Goal: Obtain resource: Download file/media

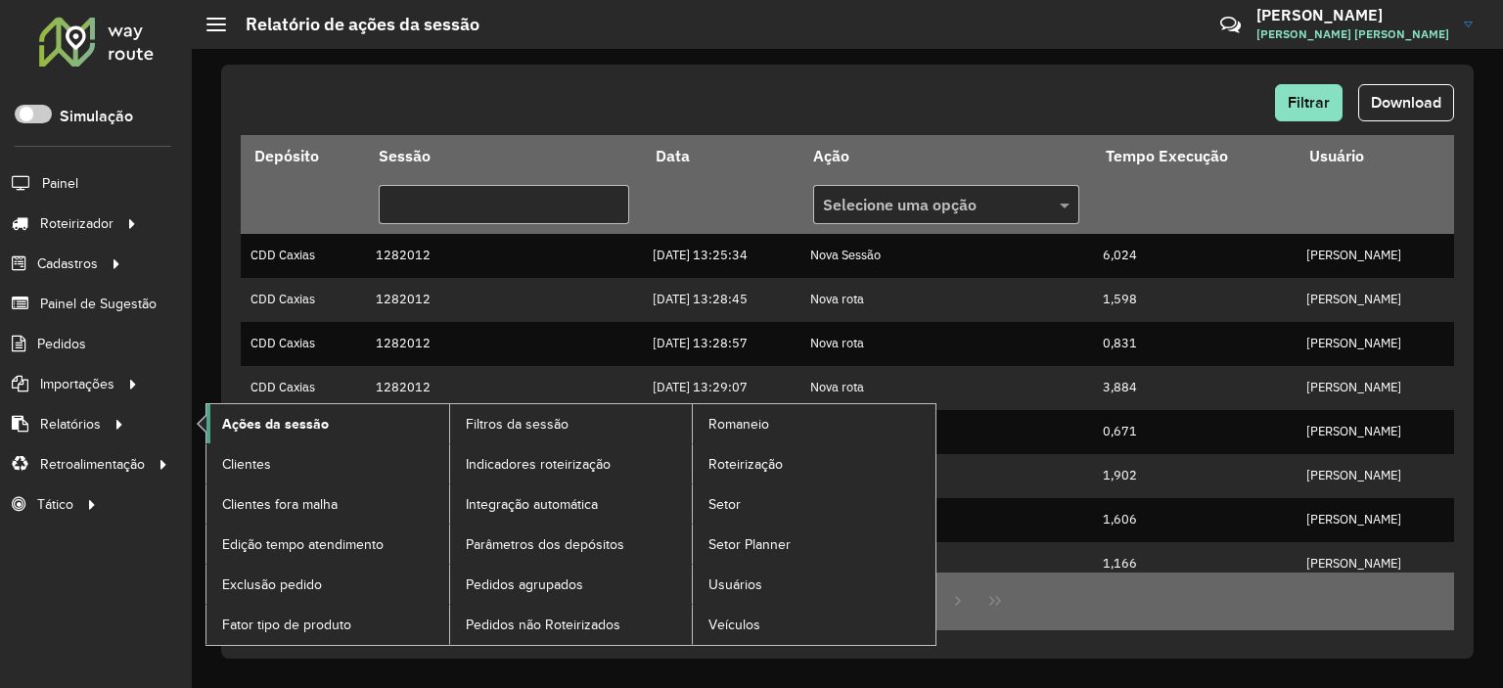
click at [220, 423] on link "Ações da sessão" at bounding box center [327, 423] width 243 height 39
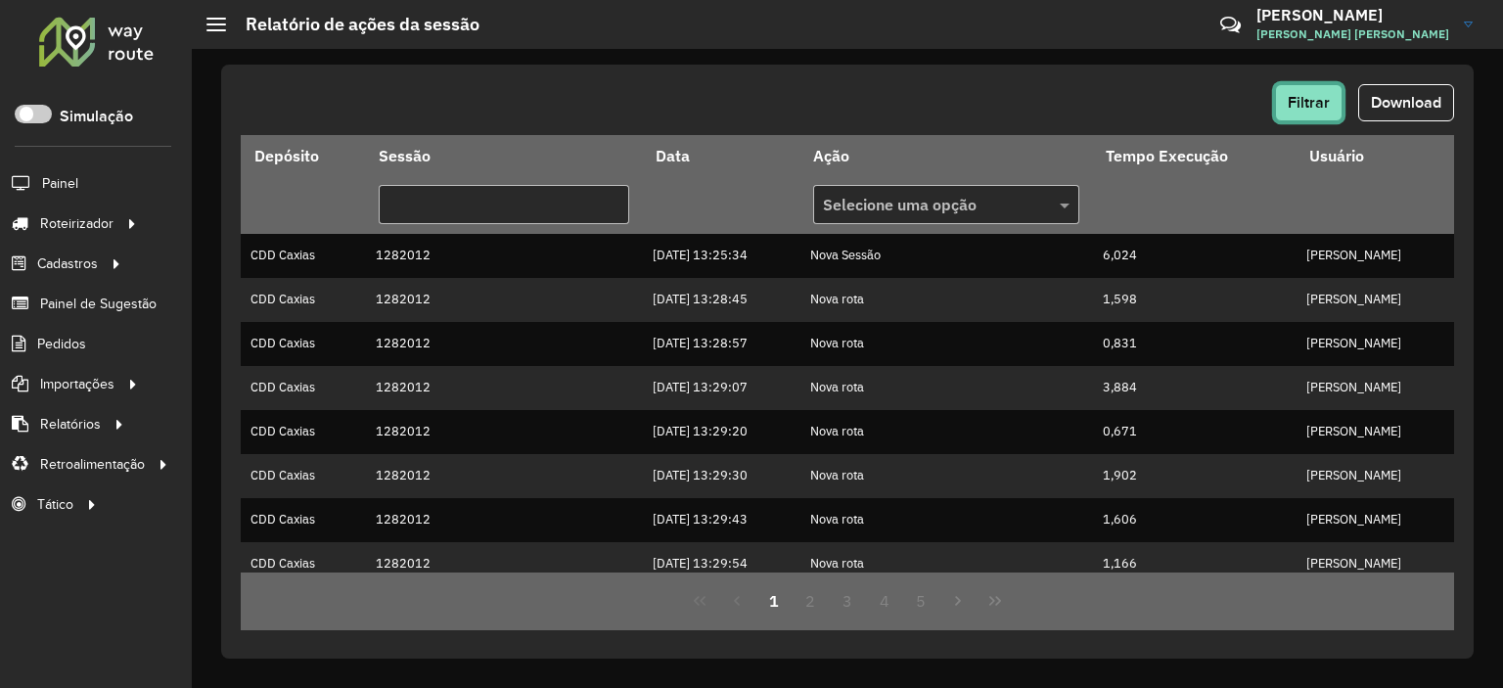
click at [1318, 98] on span "Filtrar" at bounding box center [1309, 102] width 42 height 17
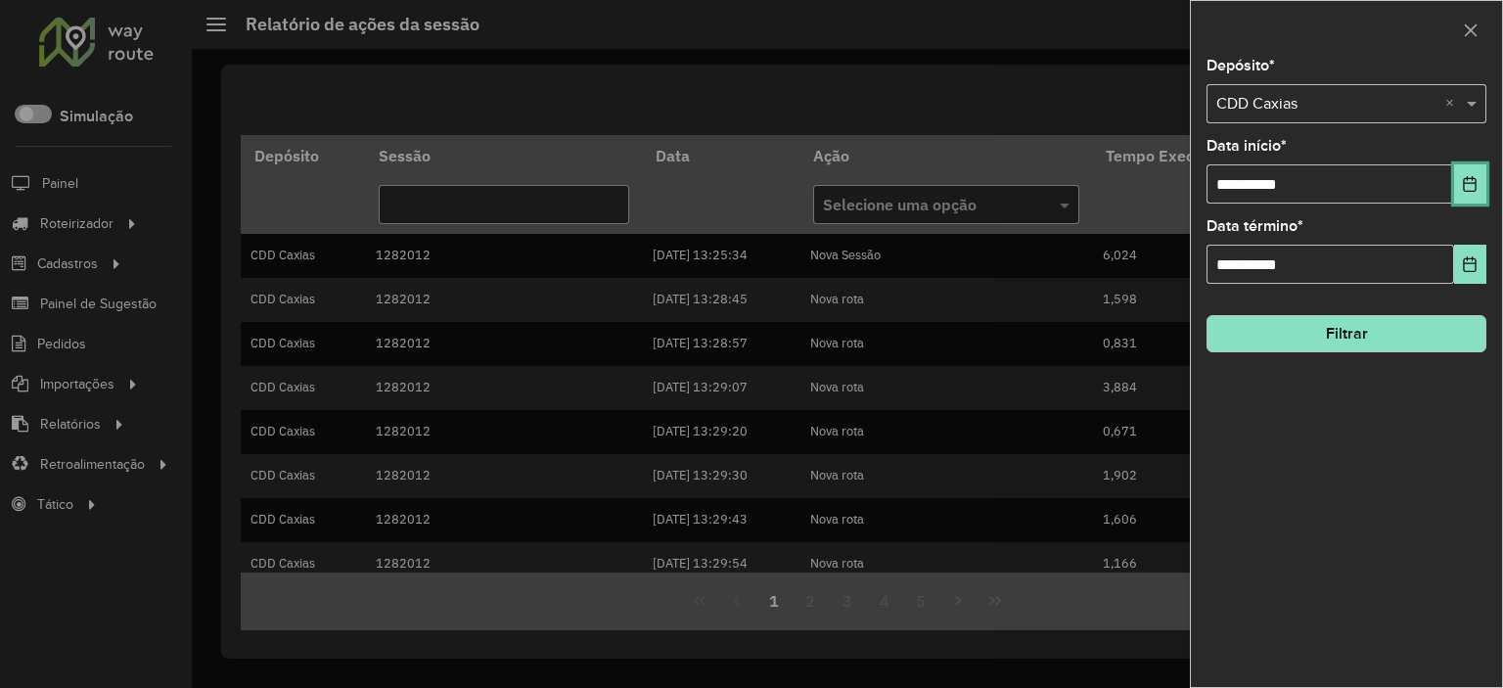
click at [1463, 178] on icon "Choose Date" at bounding box center [1470, 184] width 16 height 16
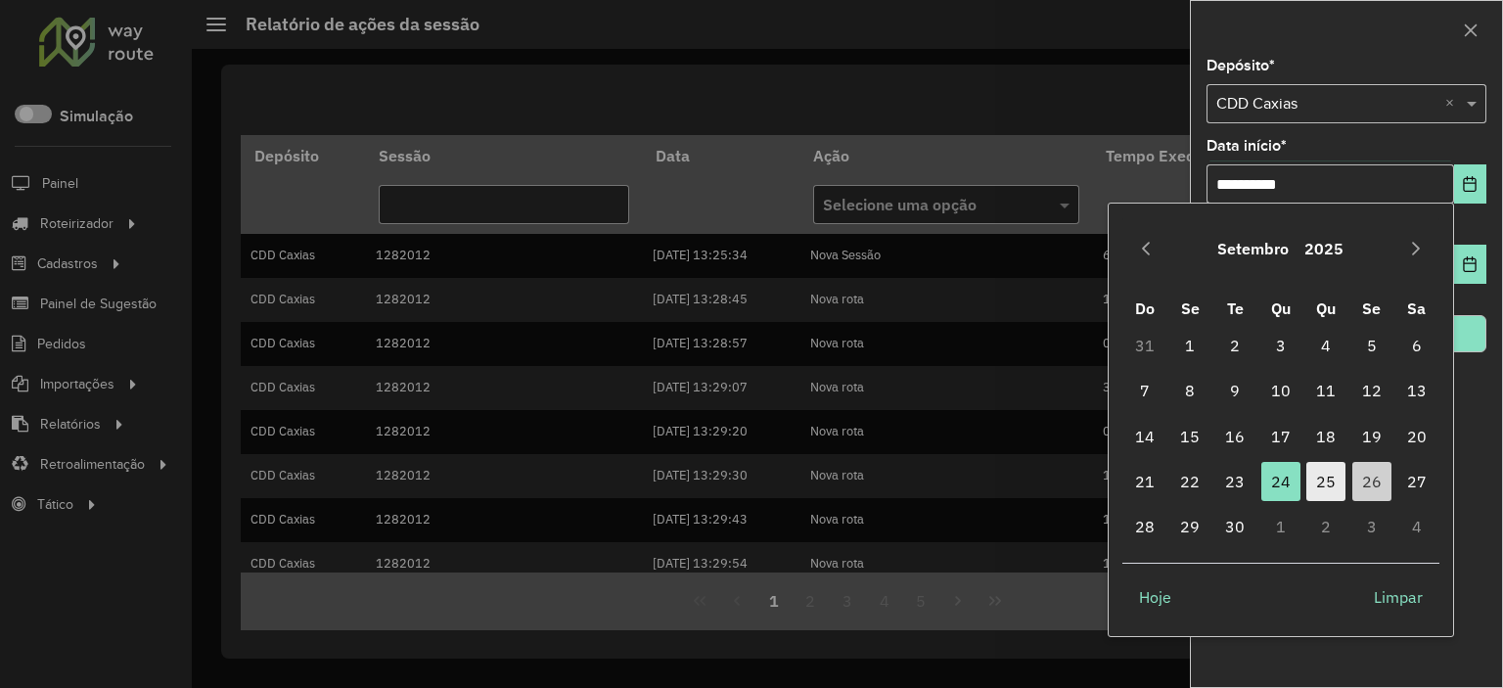
click at [1337, 482] on span "25" at bounding box center [1326, 481] width 39 height 39
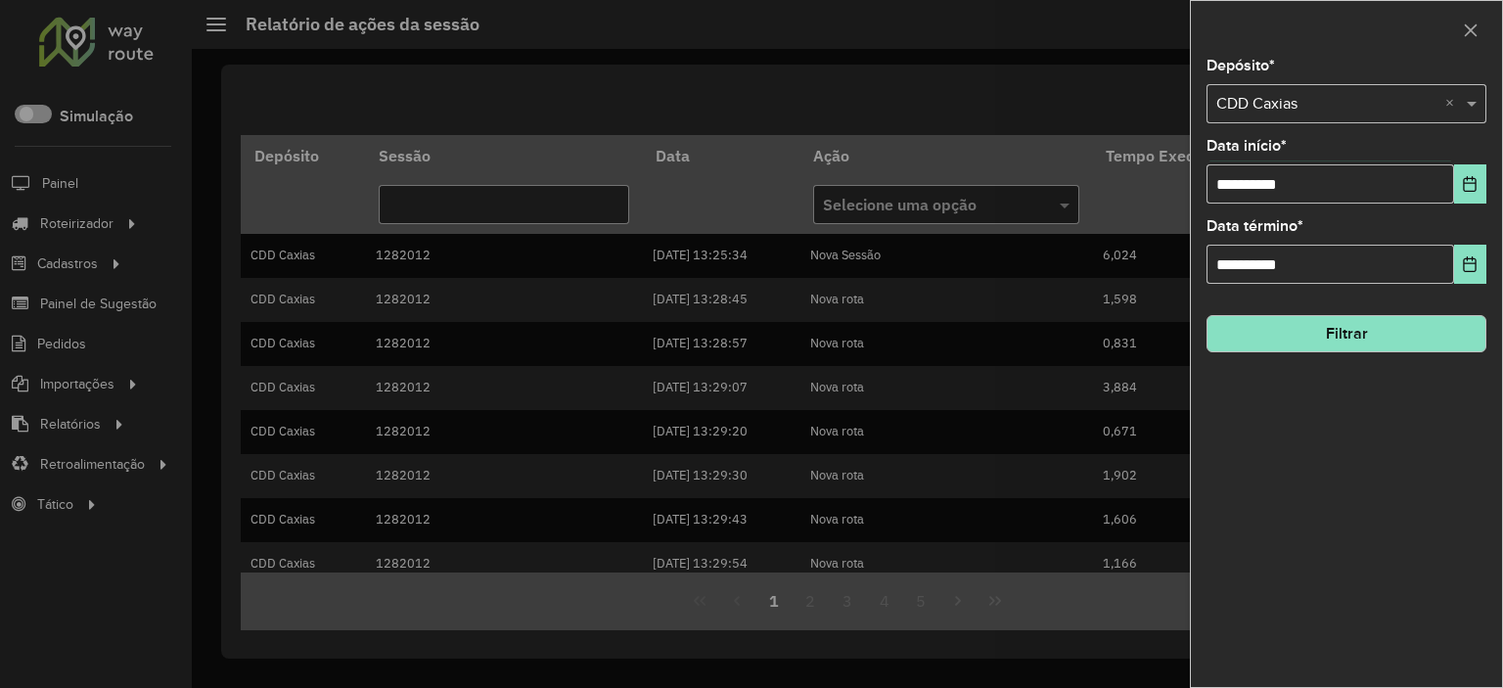
click at [1449, 347] on button "Filtrar" at bounding box center [1347, 333] width 280 height 37
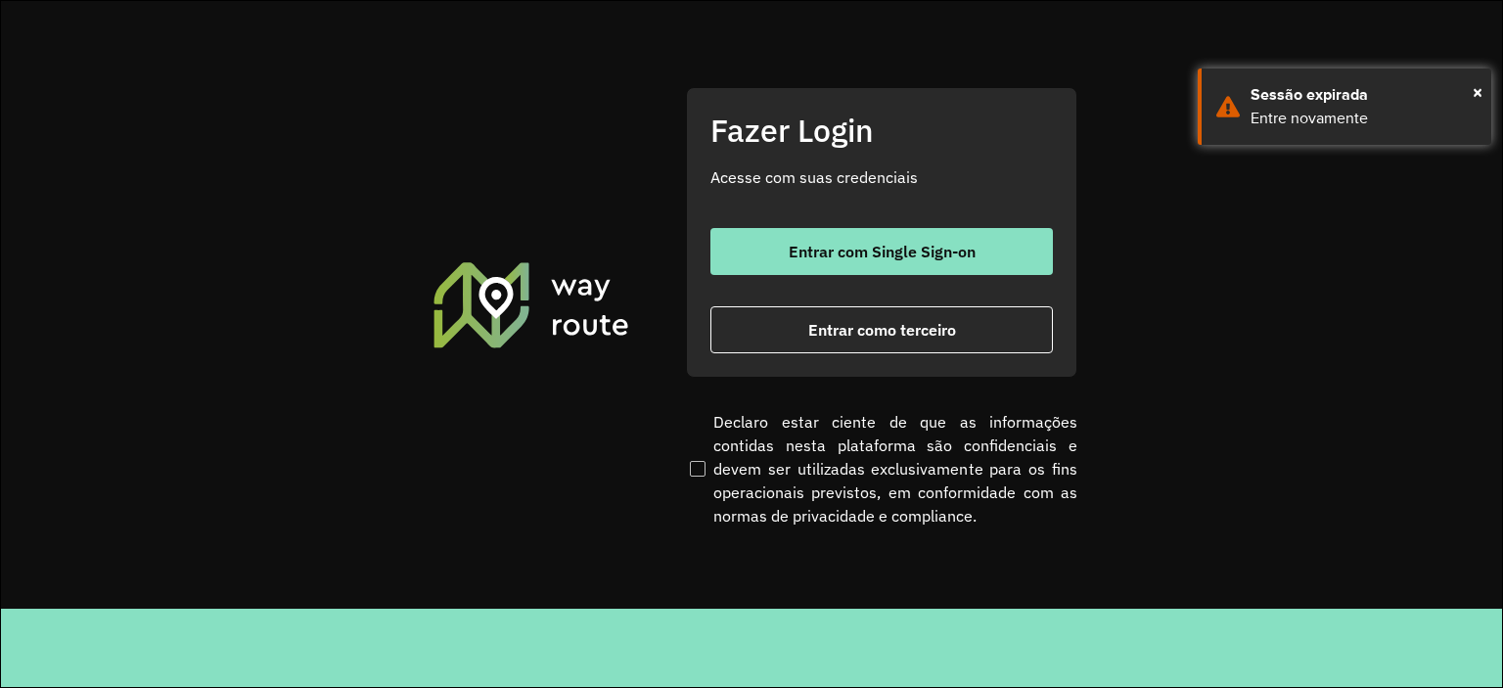
click at [898, 267] on div at bounding box center [751, 344] width 1503 height 688
click at [895, 238] on div at bounding box center [751, 344] width 1503 height 688
click at [888, 261] on div at bounding box center [751, 344] width 1503 height 688
click at [849, 239] on div at bounding box center [751, 344] width 1503 height 688
click at [621, 242] on div at bounding box center [751, 344] width 1503 height 688
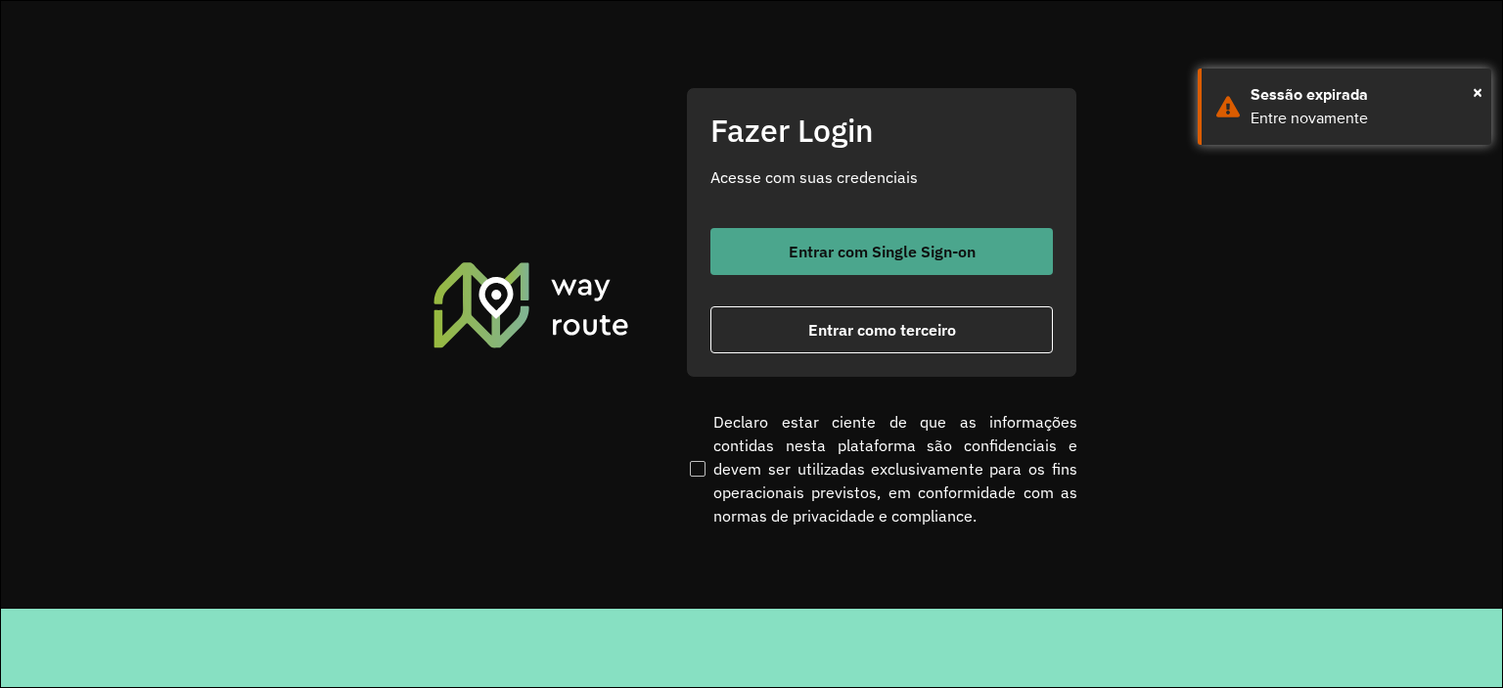
click at [771, 241] on button "Entrar com Single Sign-on" at bounding box center [882, 251] width 343 height 47
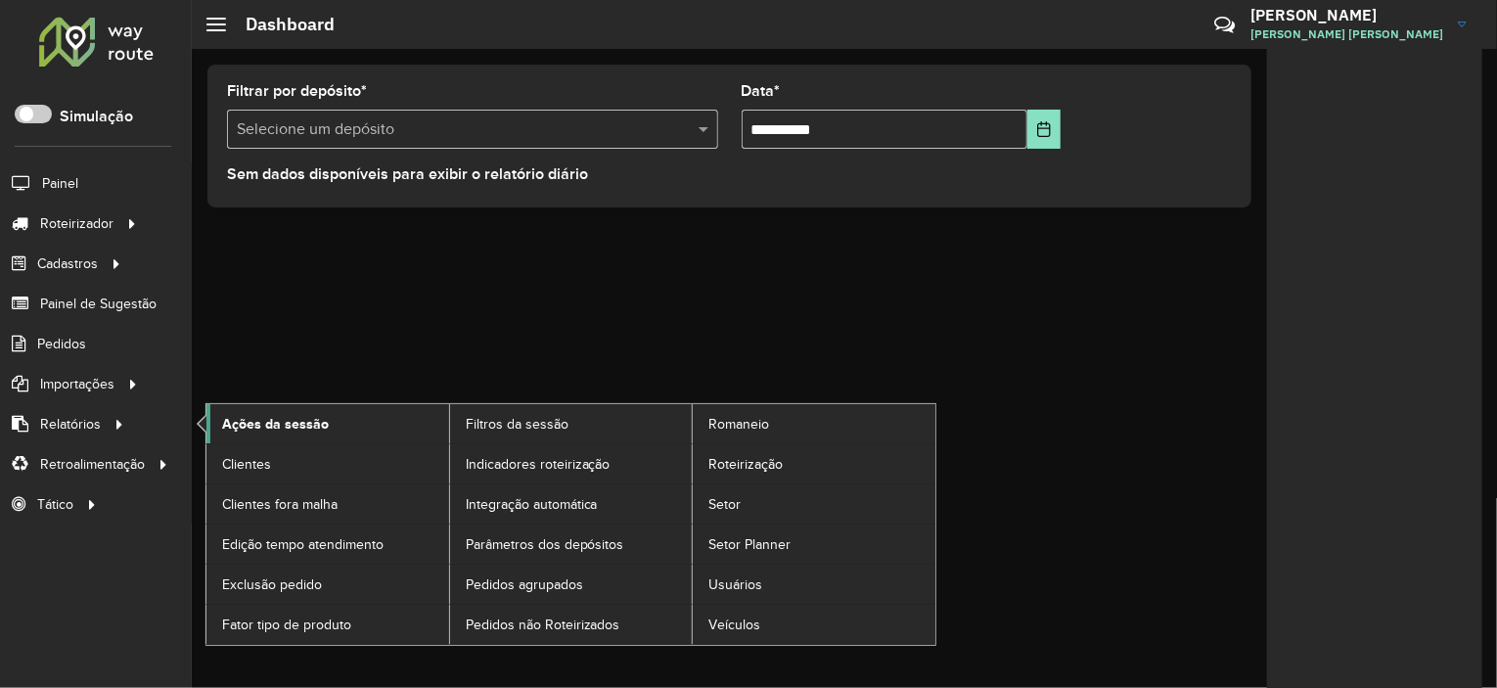
click at [305, 416] on span "Ações da sessão" at bounding box center [275, 424] width 107 height 21
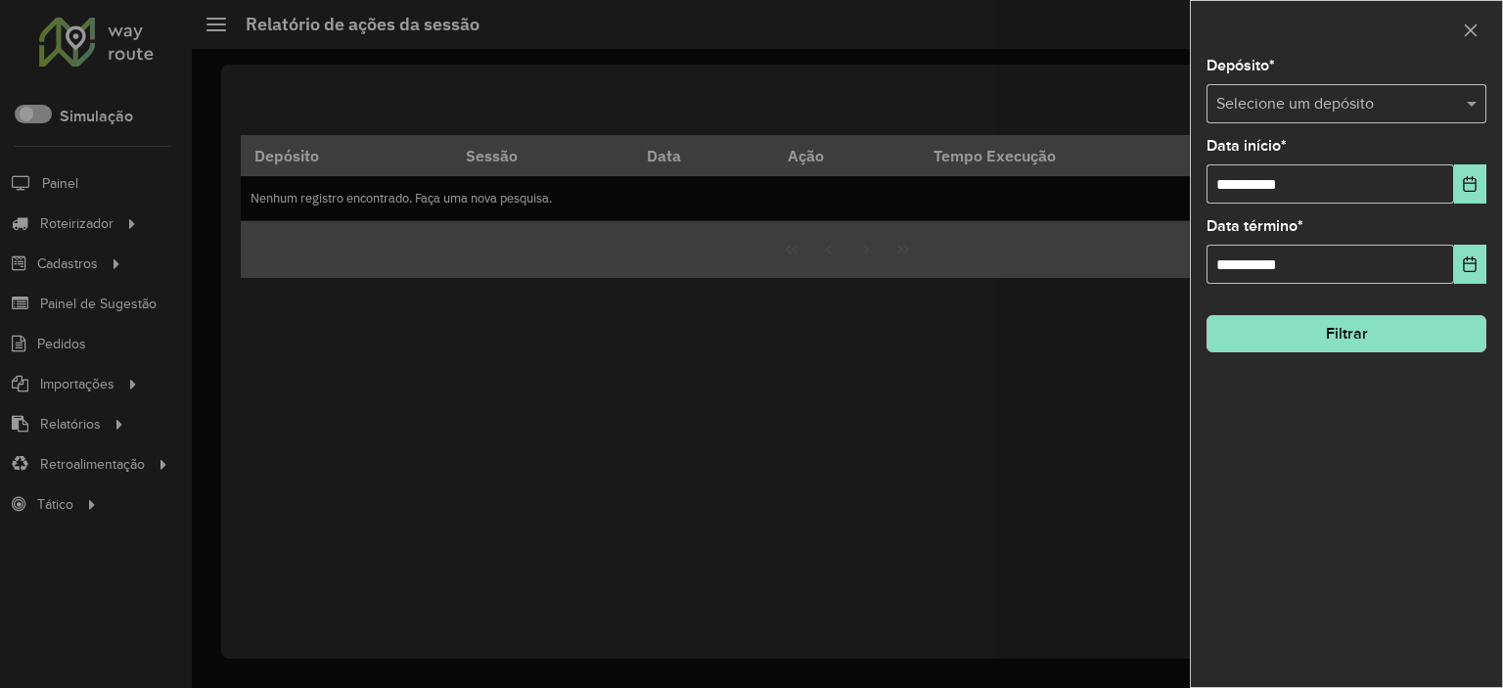
click at [1339, 95] on input "text" at bounding box center [1326, 104] width 221 height 23
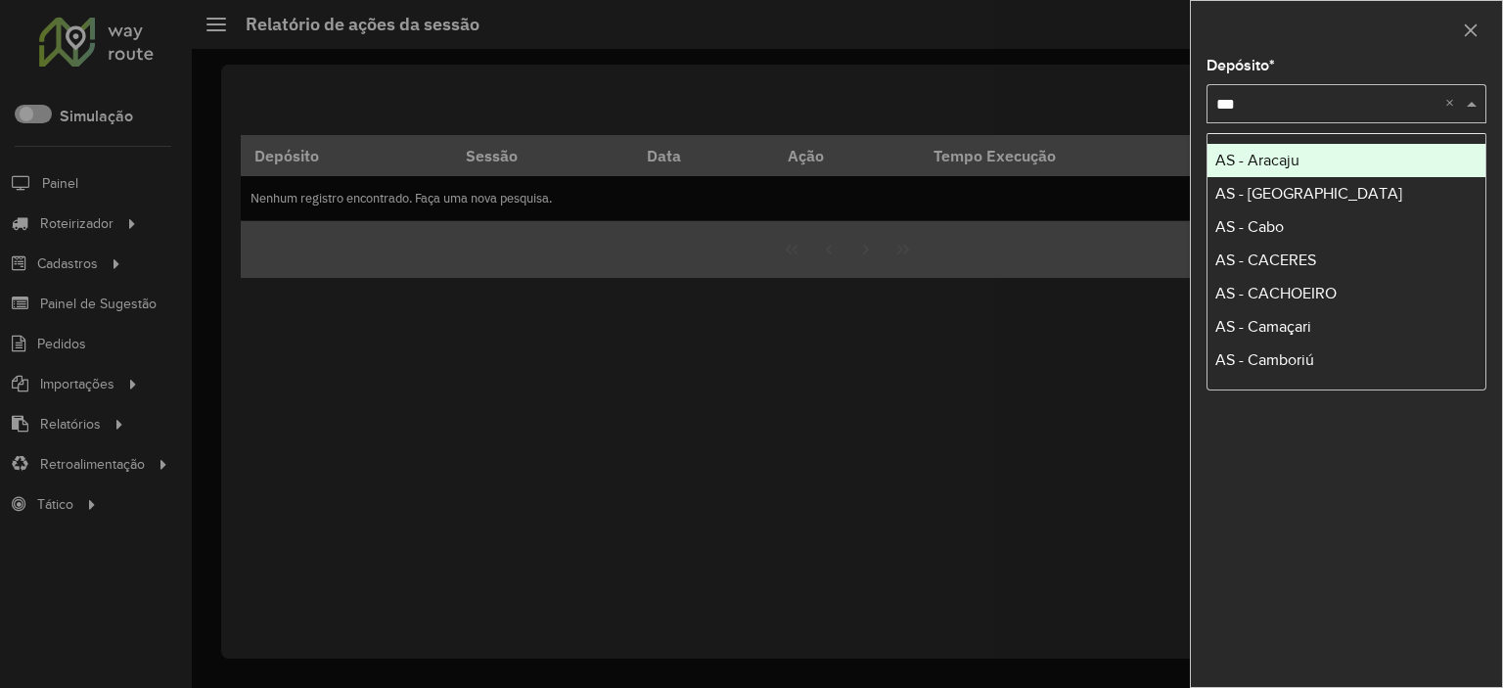
type input "****"
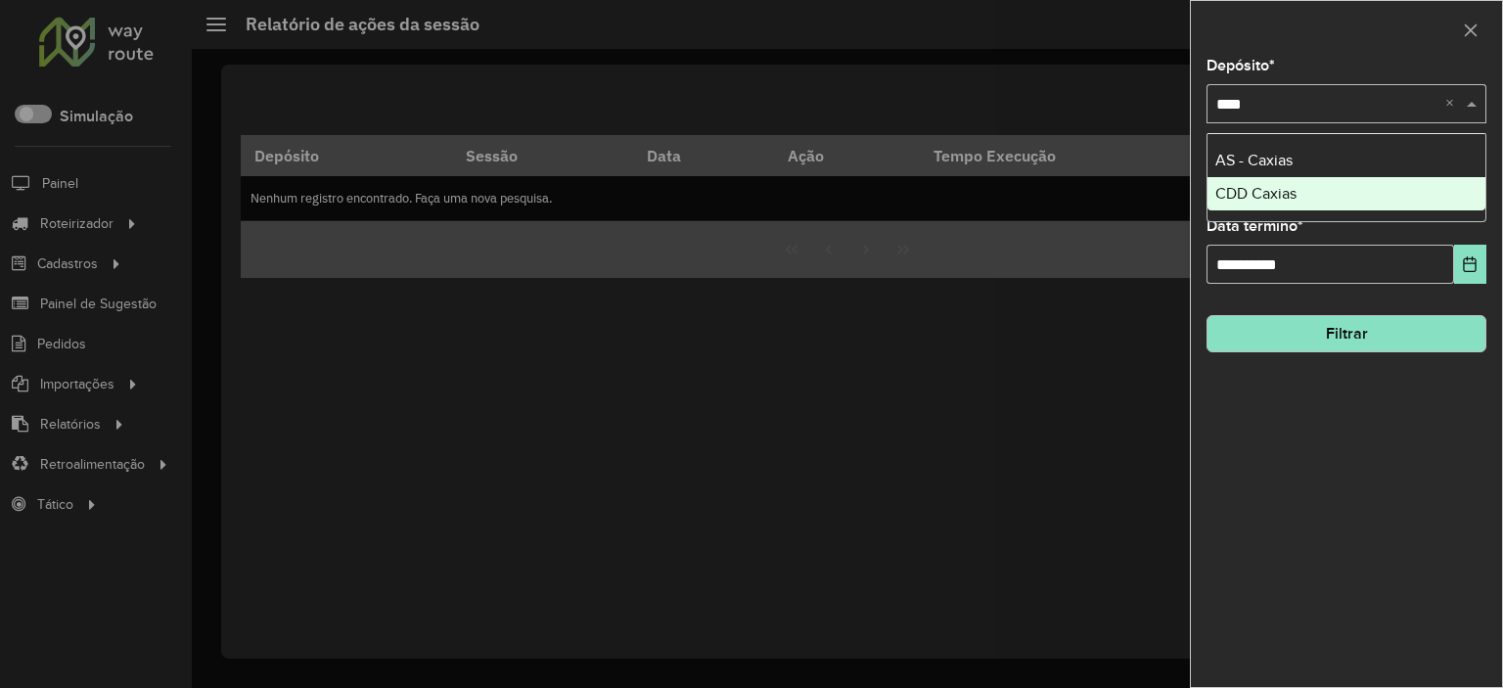
click at [1323, 183] on div "CDD Caxias" at bounding box center [1347, 193] width 278 height 33
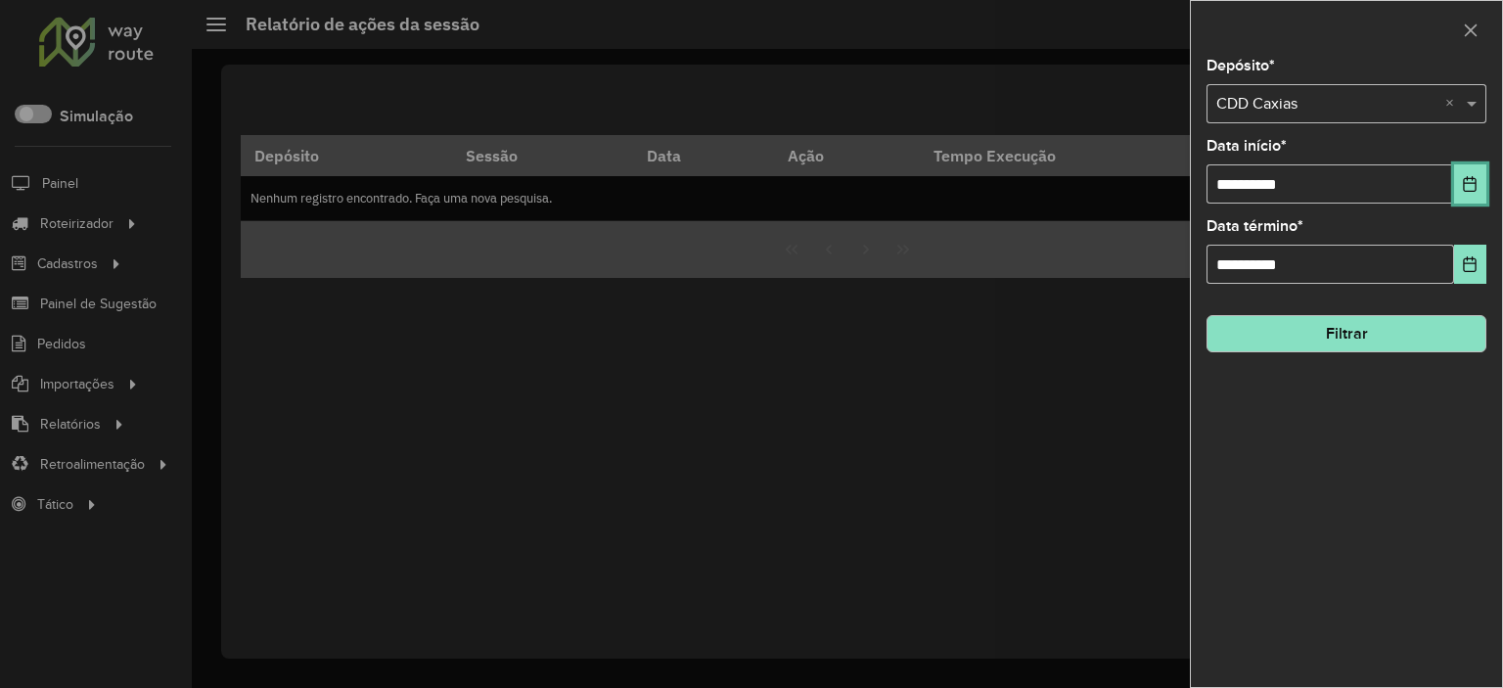
click at [1474, 176] on icon "Choose Date" at bounding box center [1470, 184] width 16 height 16
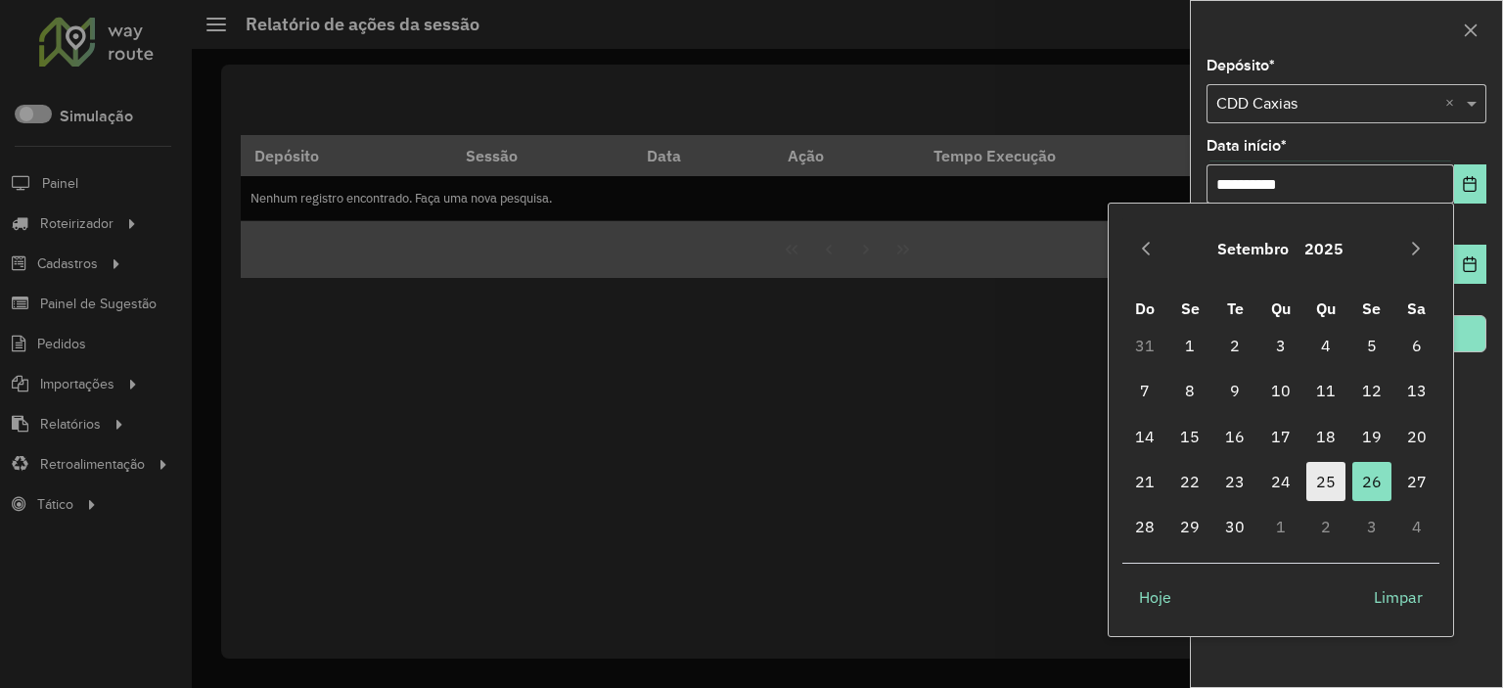
click at [1332, 484] on span "25" at bounding box center [1326, 481] width 39 height 39
type input "**********"
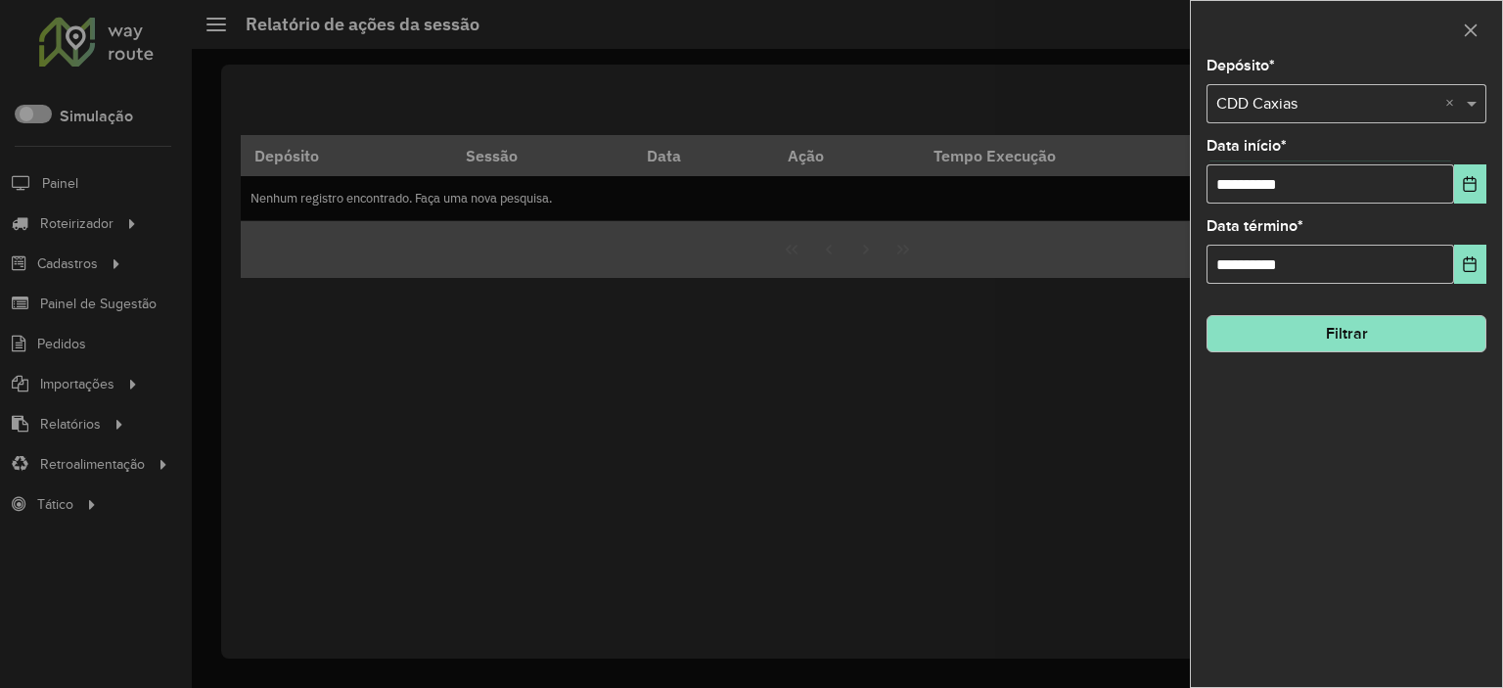
click at [1391, 306] on hb-field-button "Filtrar" at bounding box center [1347, 325] width 280 height 53
click at [1393, 351] on div "**********" at bounding box center [1346, 373] width 311 height 628
click at [1391, 339] on button "Filtrar" at bounding box center [1347, 333] width 280 height 37
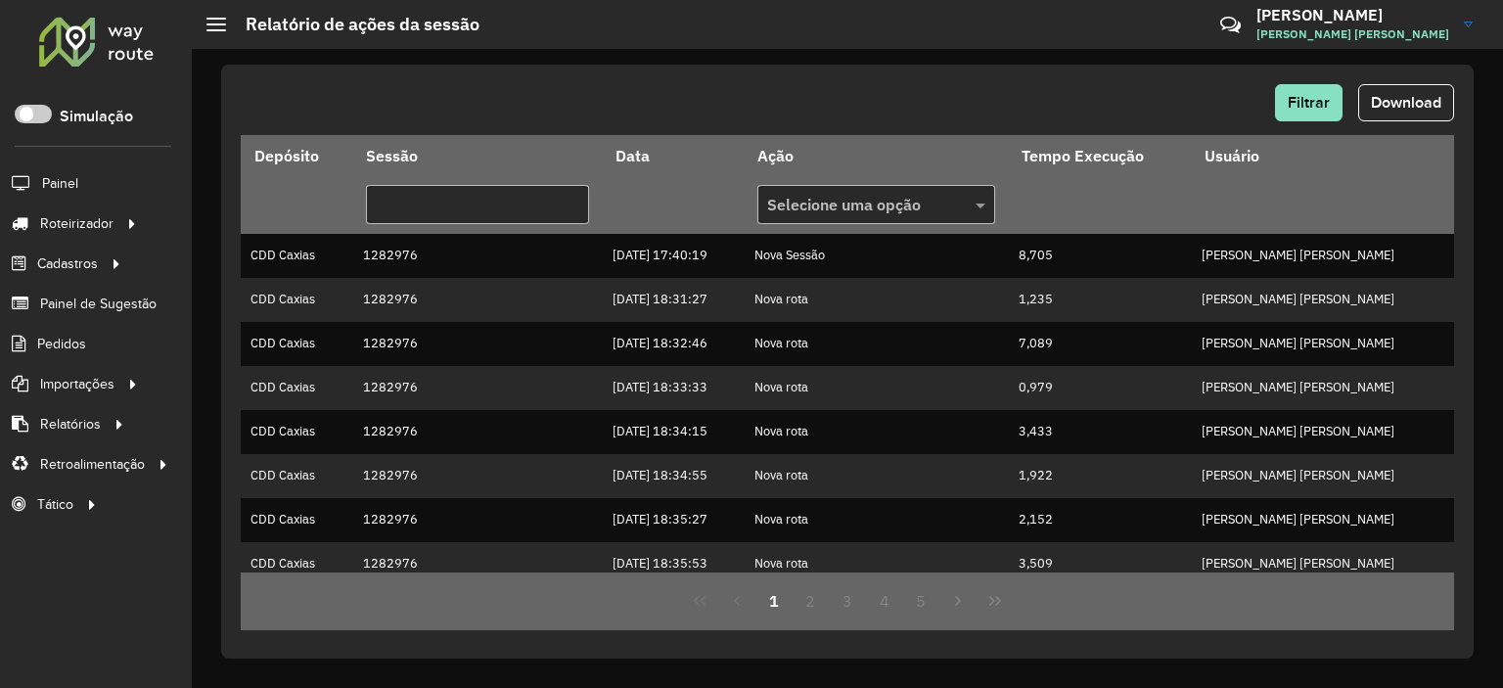
click at [1382, 109] on span "Download" at bounding box center [1406, 102] width 70 height 17
click at [1323, 101] on span "Filtrar" at bounding box center [1309, 102] width 42 height 17
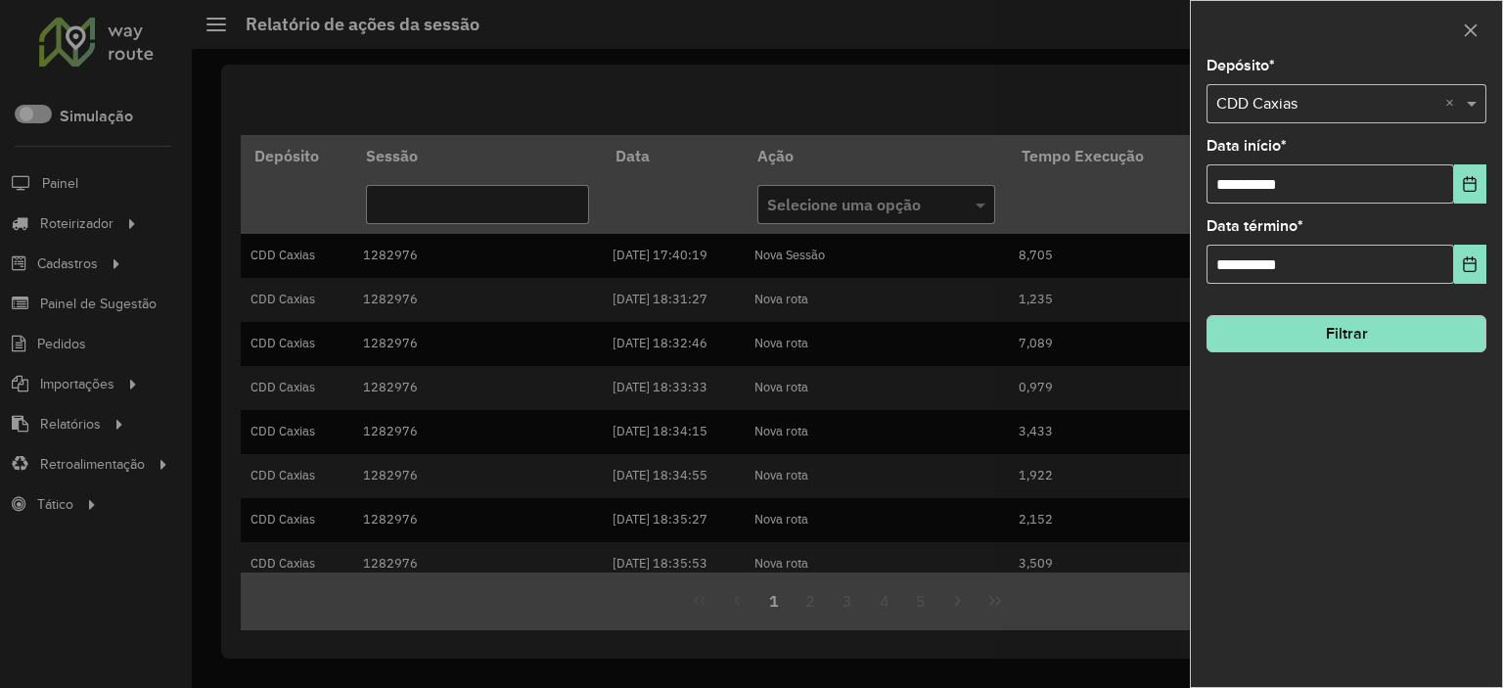
click at [1285, 136] on label "Data início *" at bounding box center [1247, 145] width 80 height 23
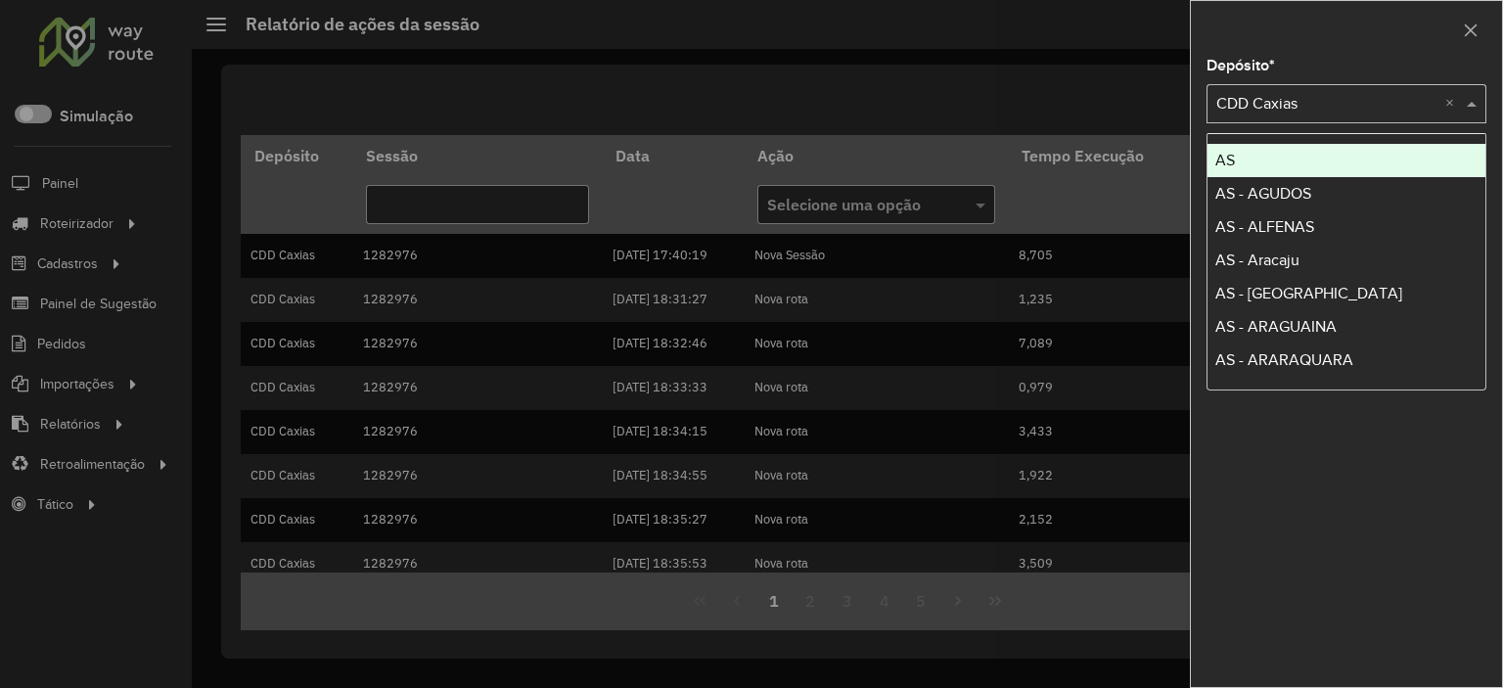
click at [1272, 109] on input "text" at bounding box center [1326, 104] width 221 height 23
type input "*"
type input "***"
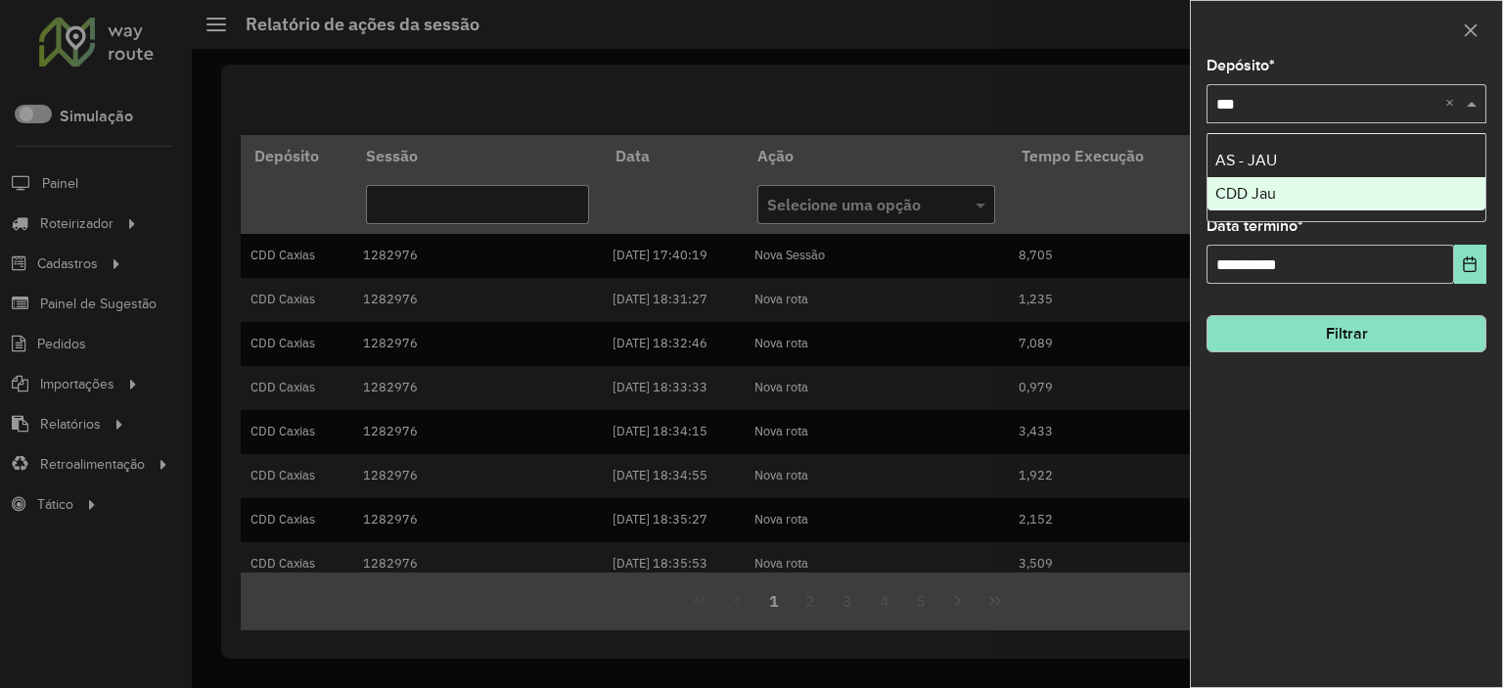
click at [1287, 192] on div "CDD Jau" at bounding box center [1347, 193] width 278 height 33
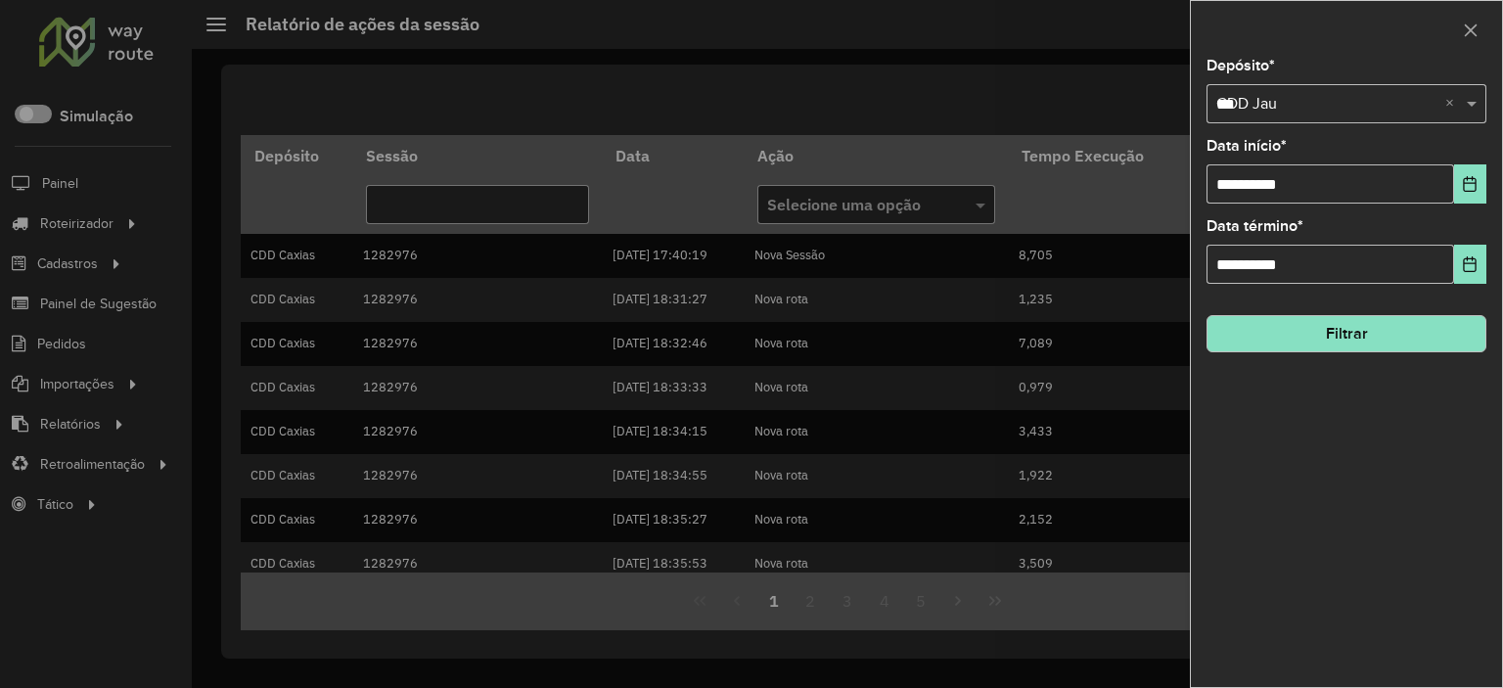
click at [1303, 348] on button "Filtrar" at bounding box center [1347, 333] width 280 height 37
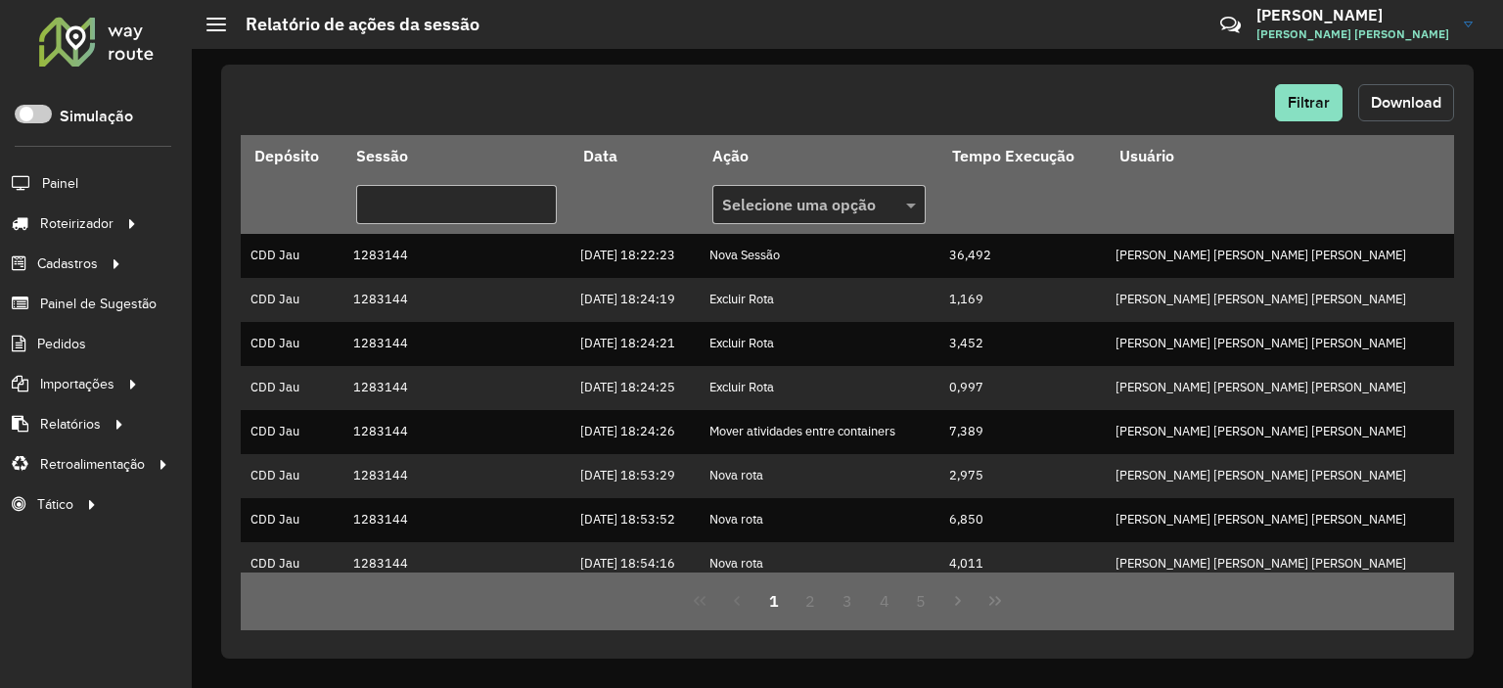
click at [1409, 108] on span "Download" at bounding box center [1406, 102] width 70 height 17
